Goal: Find specific page/section: Find specific page/section

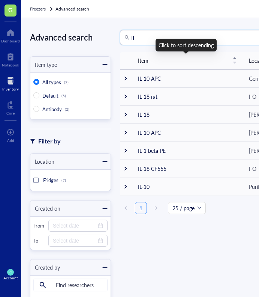
type input "I"
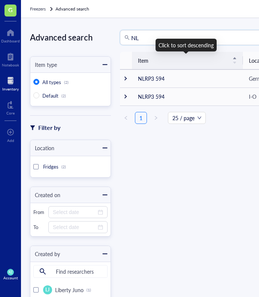
type input "N"
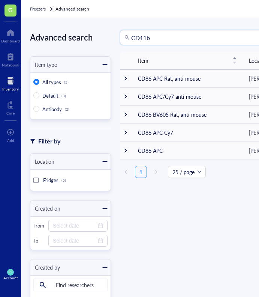
type input "CD11b"
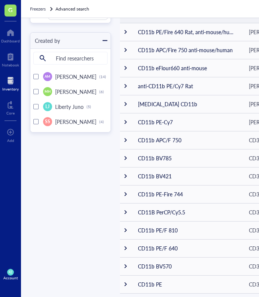
scroll to position [234, 0]
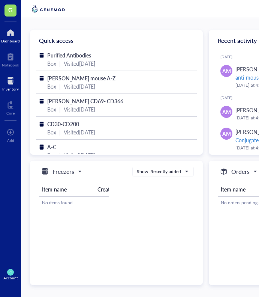
click at [8, 85] on div at bounding box center [10, 81] width 17 height 12
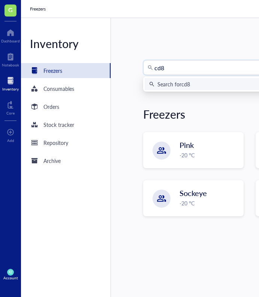
type input "cd80"
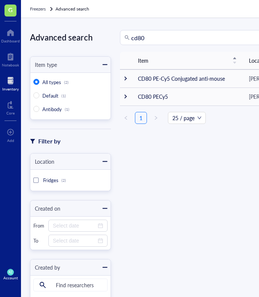
click at [157, 38] on input "cd80" at bounding box center [213, 37] width 164 height 14
type input "cd11b"
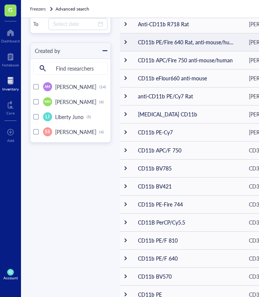
scroll to position [215, 0]
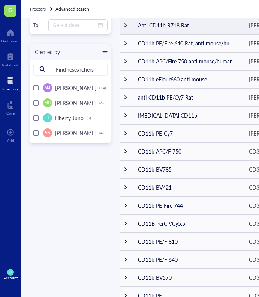
click at [162, 26] on td "Anti-CD11b R718 Rat" at bounding box center [187, 25] width 111 height 18
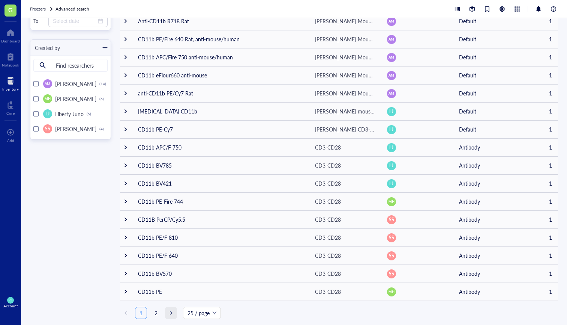
click at [170, 296] on button "button" at bounding box center [171, 313] width 12 height 12
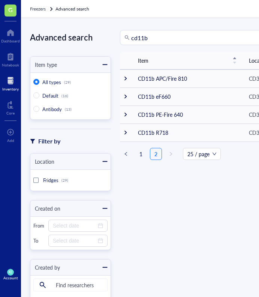
click at [164, 41] on input "cd11b" at bounding box center [213, 37] width 164 height 14
type input "c"
type input "MHCII"
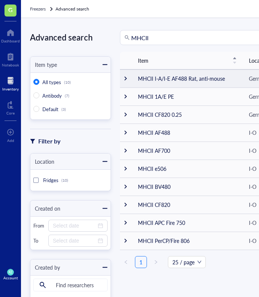
click at [191, 80] on td "MHCII I-A/I-E AF488 Rat, anti-mouse" at bounding box center [187, 78] width 111 height 18
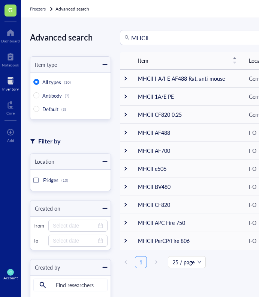
scroll to position [0, 0]
click at [156, 35] on input "MHCII" at bounding box center [213, 37] width 164 height 14
type input "M"
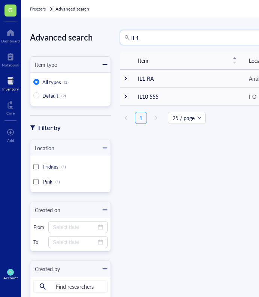
click at [137, 38] on input "IL1" at bounding box center [213, 37] width 164 height 14
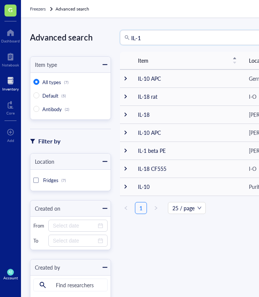
click at [160, 38] on input "IL-1" at bounding box center [213, 37] width 164 height 14
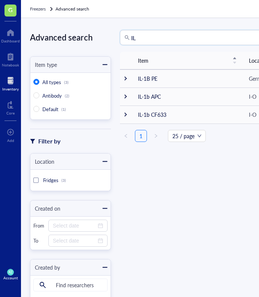
type input "I"
type input "MHCII"
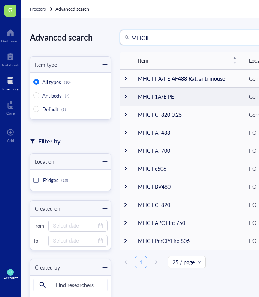
click at [176, 98] on td "MHCII 1A/E PE" at bounding box center [187, 96] width 111 height 18
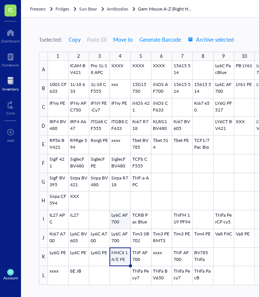
scroll to position [3, 0]
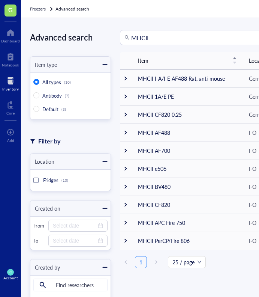
click at [159, 37] on input "MHCII" at bounding box center [213, 37] width 164 height 14
type input "M"
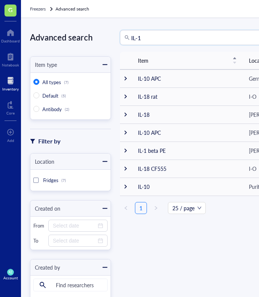
click at [132, 38] on input "IL-1" at bounding box center [213, 37] width 164 height 14
click at [209, 40] on input "IL-1" at bounding box center [213, 37] width 164 height 14
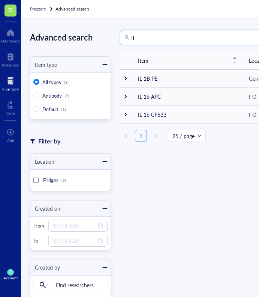
type input "I"
type input "MHCII"
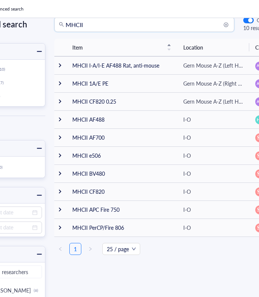
scroll to position [0, 62]
